Goal: Task Accomplishment & Management: Manage account settings

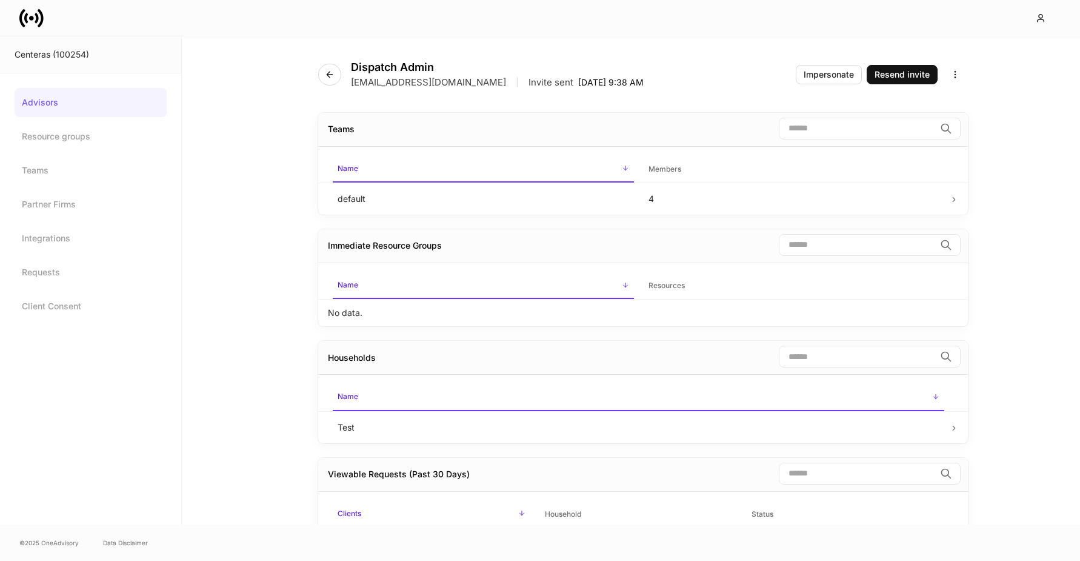
click at [33, 21] on icon at bounding box center [31, 18] width 24 height 24
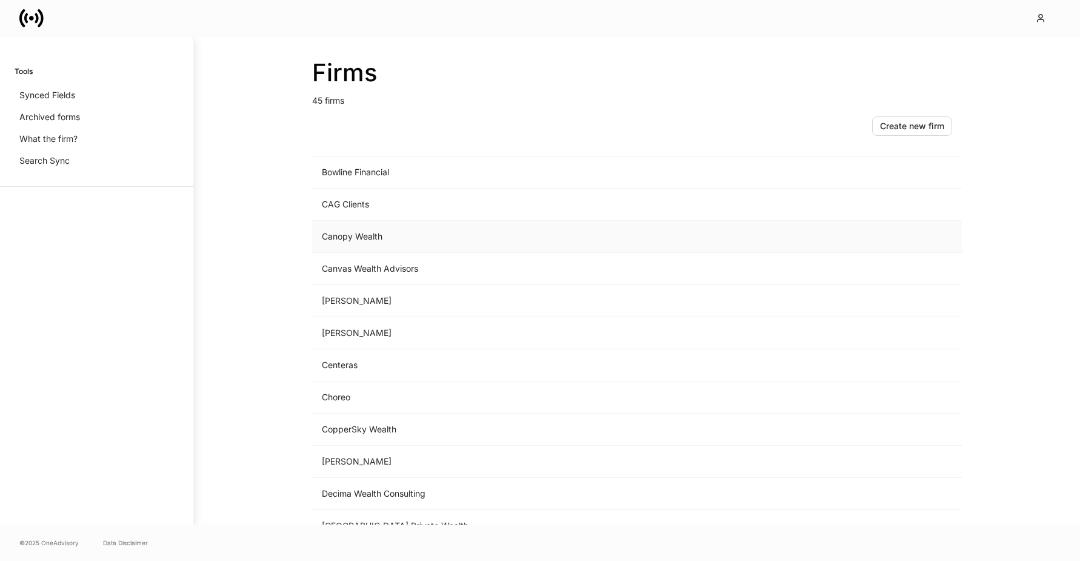
scroll to position [301, 0]
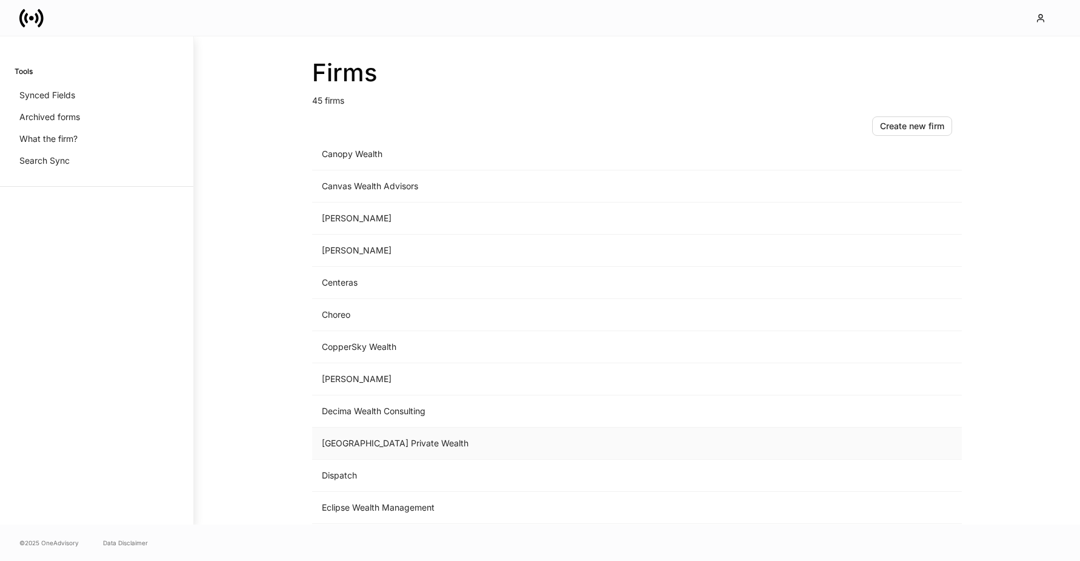
click at [359, 433] on td "[GEOGRAPHIC_DATA] Private Wealth" at bounding box center [536, 443] width 448 height 32
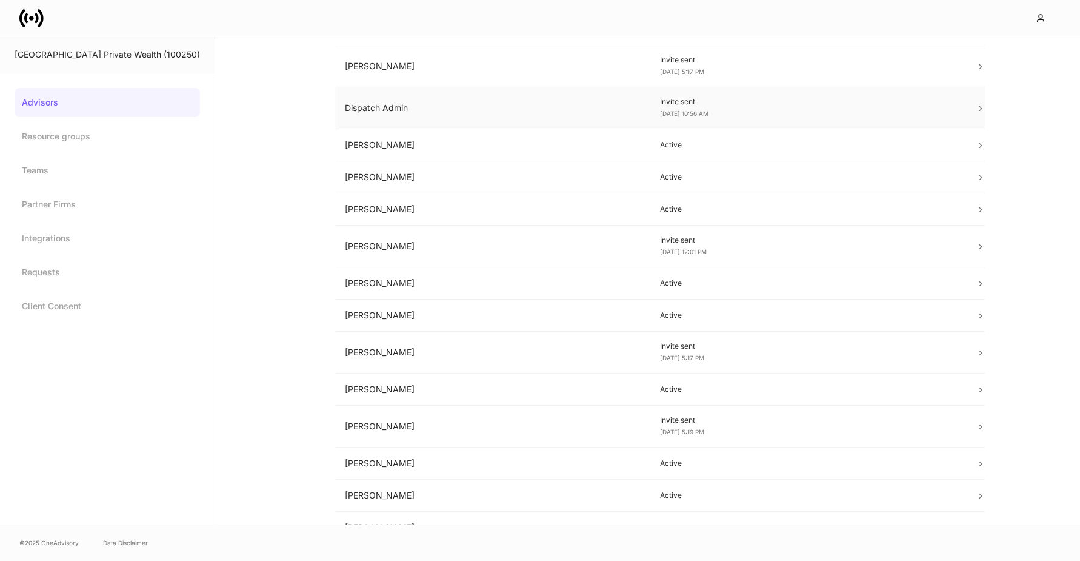
scroll to position [260, 0]
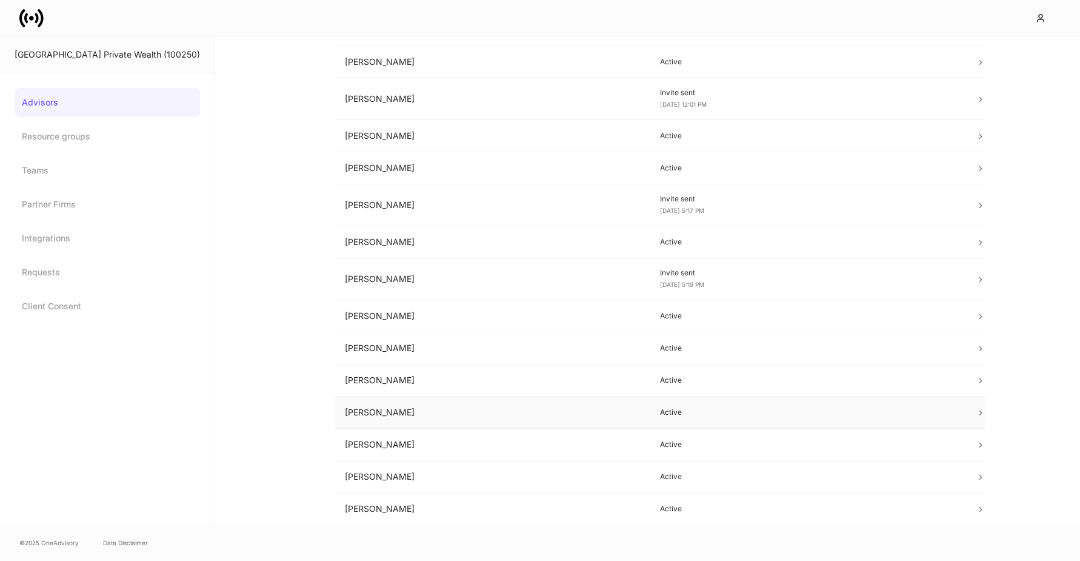
click at [362, 423] on td "[PERSON_NAME]" at bounding box center [493, 412] width 316 height 32
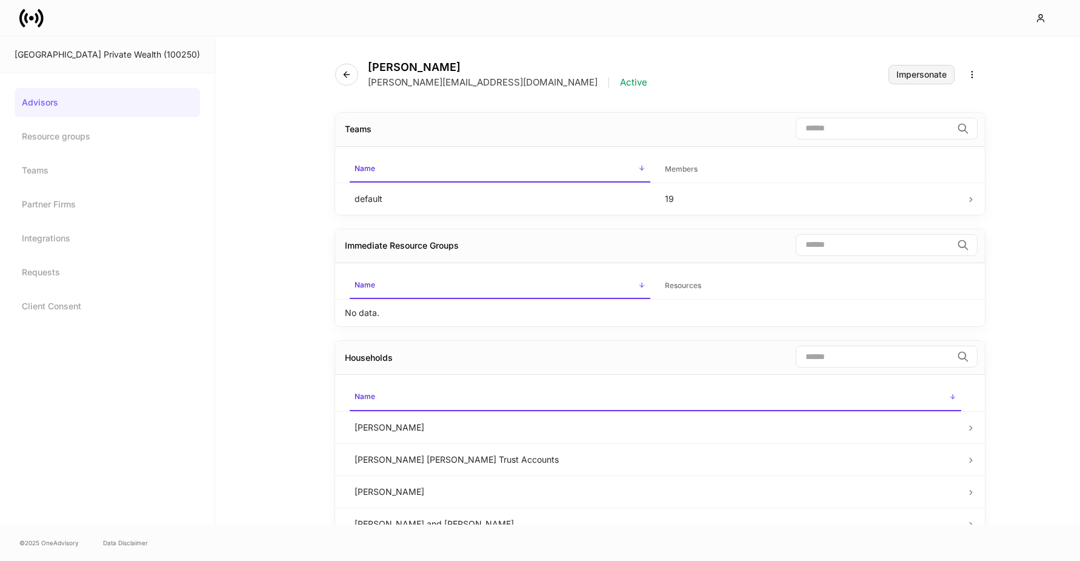
click at [898, 76] on div "Impersonate" at bounding box center [921, 74] width 50 height 8
